Goal: Task Accomplishment & Management: Manage account settings

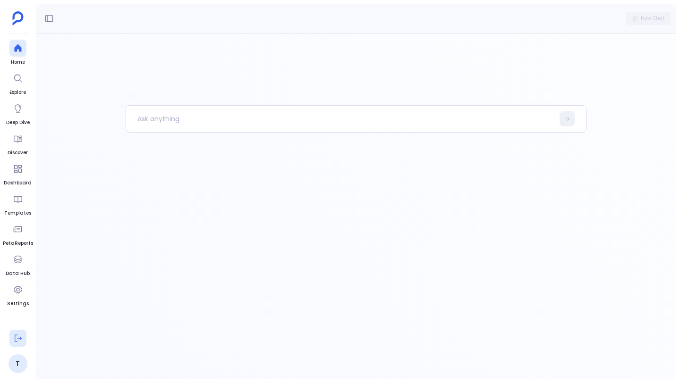
click at [19, 333] on button at bounding box center [17, 338] width 17 height 17
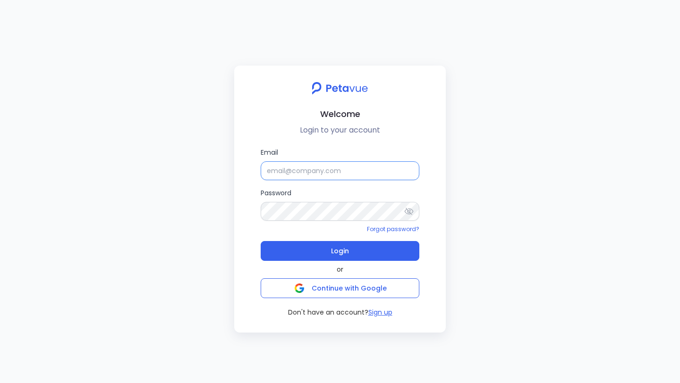
click at [291, 164] on input "Email" at bounding box center [340, 170] width 159 height 19
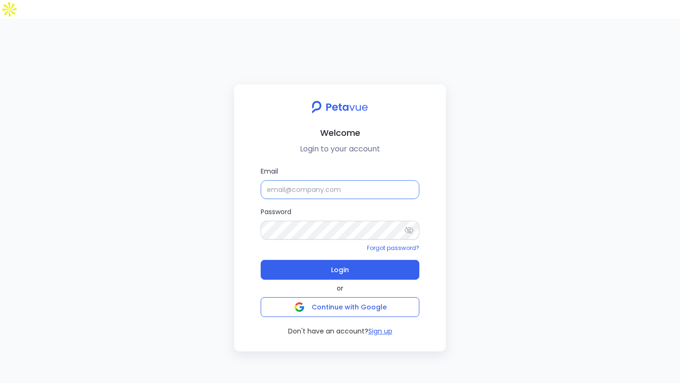
type input "[EMAIL_ADDRESS][DOMAIN_NAME]"
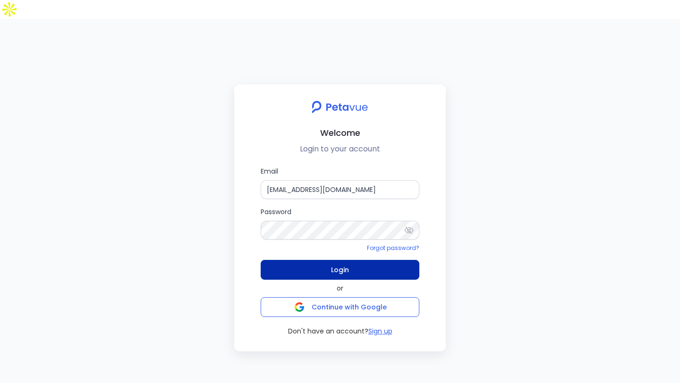
click at [343, 263] on span "Login" at bounding box center [340, 269] width 18 height 13
